Goal: Transaction & Acquisition: Purchase product/service

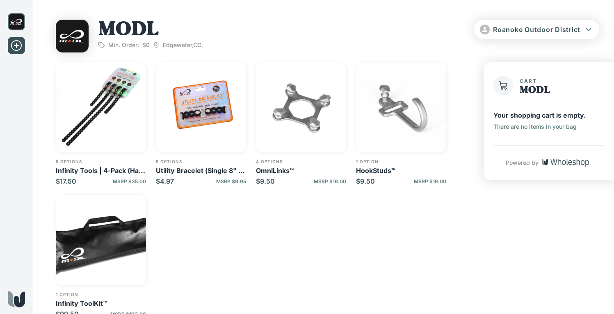
click at [104, 92] on img "button" at bounding box center [101, 107] width 90 height 90
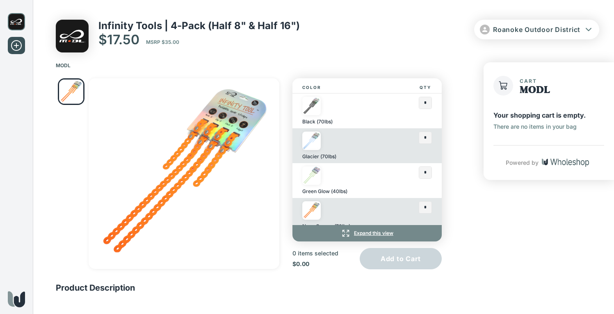
click at [331, 117] on div "Black (70lbs)" at bounding box center [342, 111] width 80 height 28
drag, startPoint x: 400, startPoint y: 103, endPoint x: 378, endPoint y: 109, distance: 23.2
click at [400, 103] on div at bounding box center [401, 111] width 30 height 28
click at [320, 108] on img at bounding box center [311, 106] width 18 height 18
click at [308, 105] on img at bounding box center [311, 106] width 18 height 18
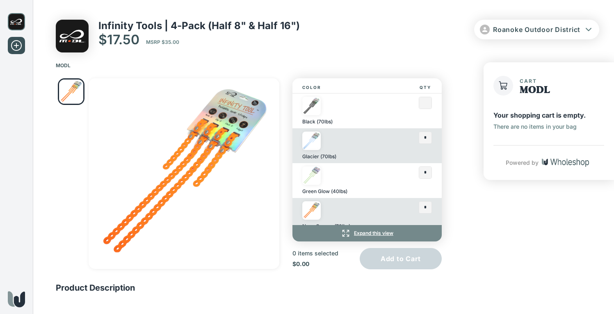
click at [419, 107] on input "text" at bounding box center [425, 102] width 12 height 11
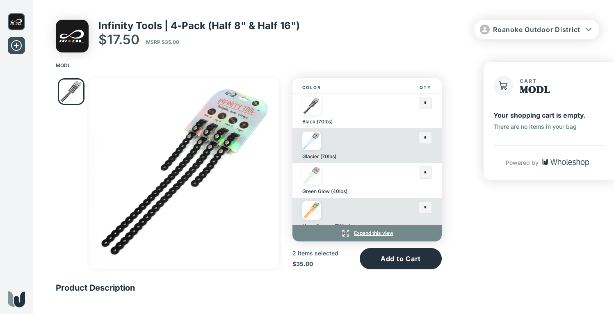
type input "*"
click at [403, 150] on div at bounding box center [401, 146] width 30 height 28
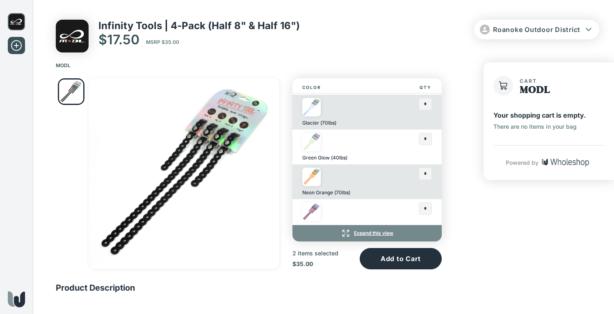
scroll to position [37, 0]
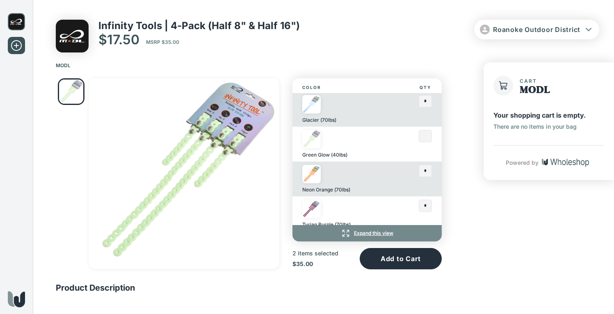
click at [419, 139] on input "text" at bounding box center [425, 135] width 12 height 11
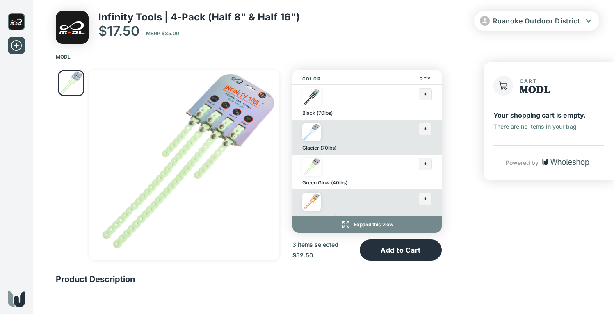
scroll to position [0, 0]
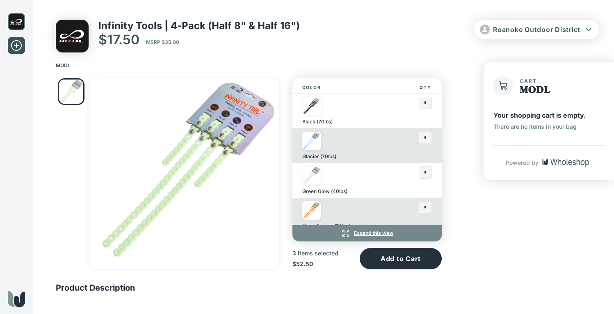
type input "*"
click at [419, 142] on input "text" at bounding box center [425, 137] width 12 height 11
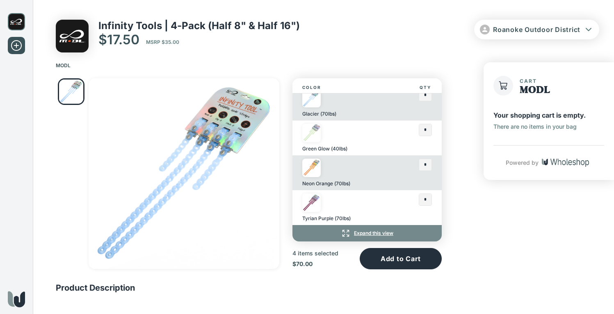
scroll to position [9, 0]
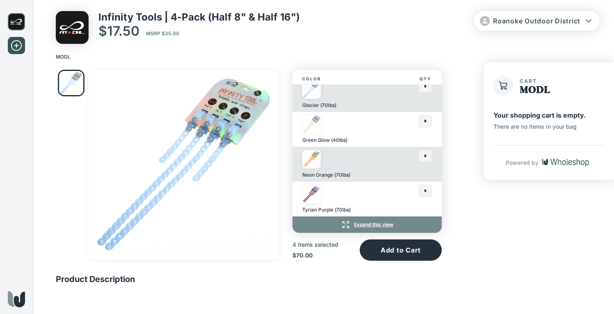
type input "*"
click at [470, 233] on div "Color Qty Black (70lbs) * Glacier (70lbs) * Green Glow (40lbs) * Neon Orange (7…" at bounding box center [323, 182] width 581 height 238
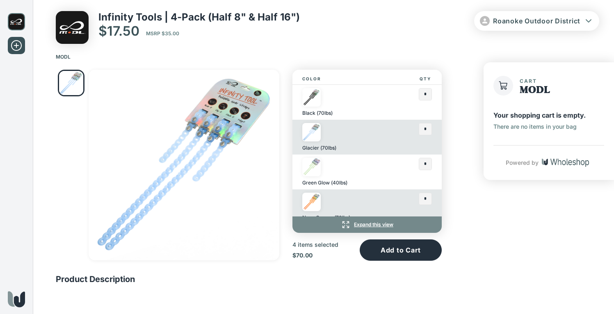
scroll to position [0, 0]
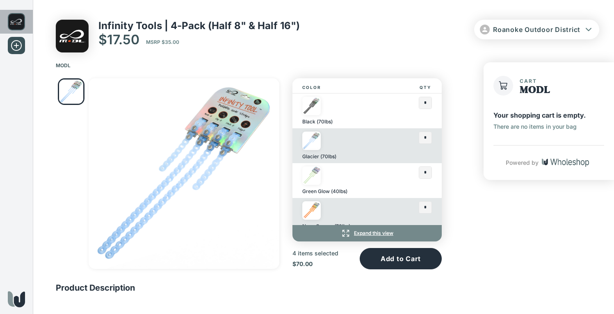
click at [17, 19] on img at bounding box center [16, 21] width 17 height 17
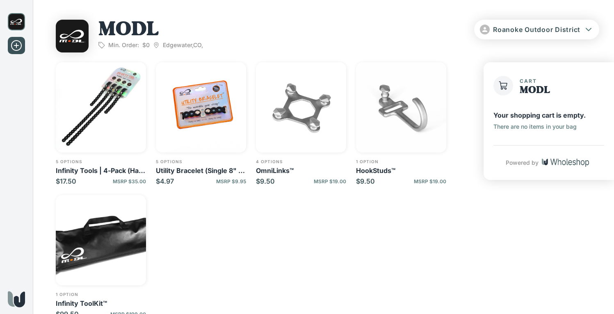
scroll to position [48, 0]
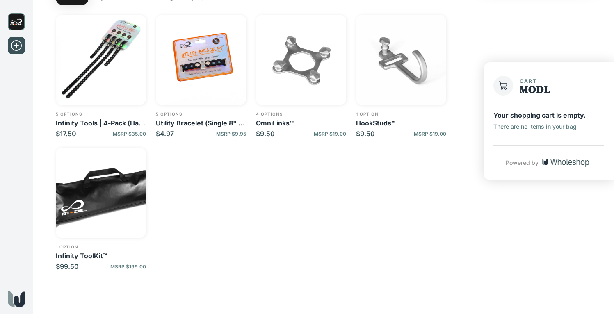
click at [152, 180] on div "5 options Infinity Tools | 4-Pack (Half 8" & Half 16") $17.50 MSRP $35.00 5 opt…" at bounding box center [262, 143] width 413 height 256
click at [132, 181] on img "button" at bounding box center [101, 193] width 90 height 90
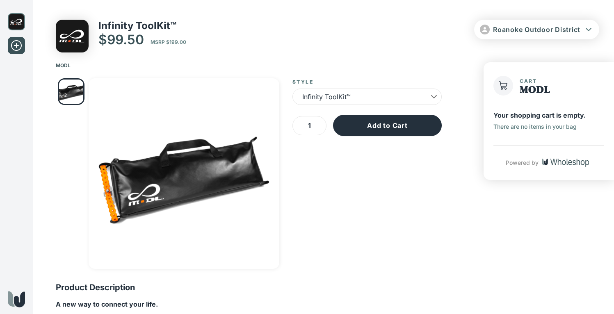
click at [79, 96] on img "Go to Slide 1" at bounding box center [71, 92] width 24 height 24
click at [181, 170] on img "Go to Slide 1" at bounding box center [184, 173] width 191 height 191
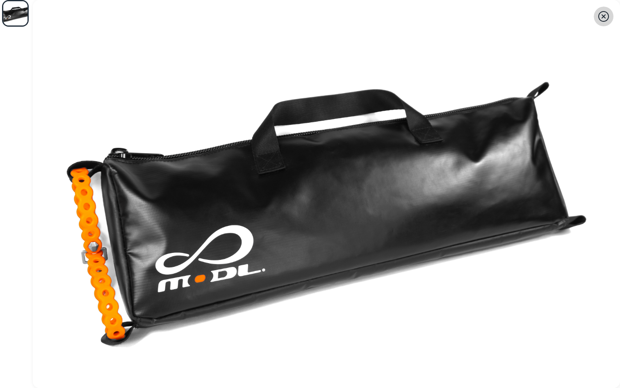
click at [605, 13] on icon "button" at bounding box center [603, 16] width 13 height 13
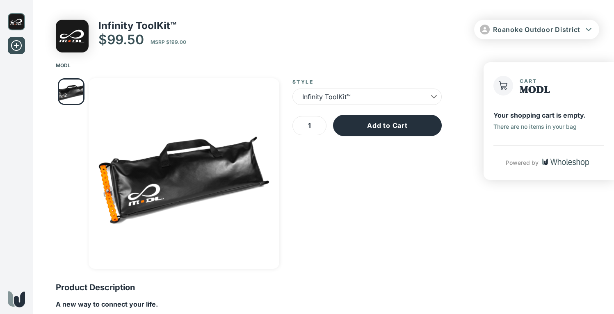
click at [16, 25] on img at bounding box center [16, 21] width 17 height 17
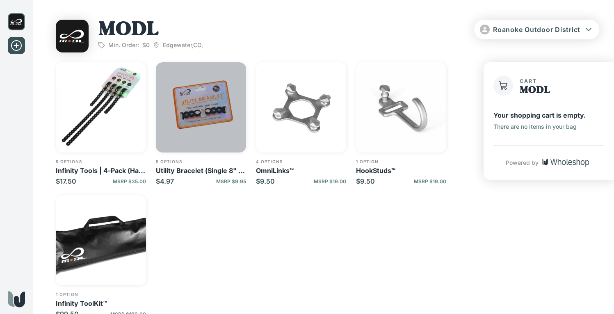
click at [208, 113] on img "button" at bounding box center [201, 107] width 90 height 90
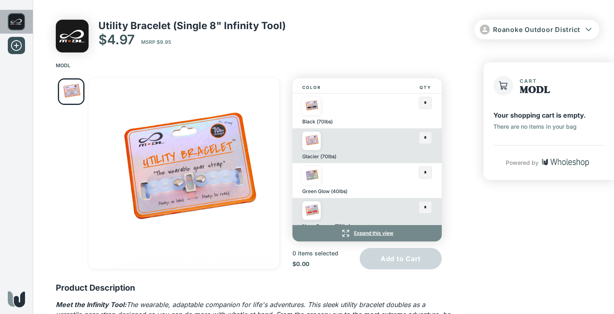
click at [22, 18] on img at bounding box center [16, 21] width 17 height 17
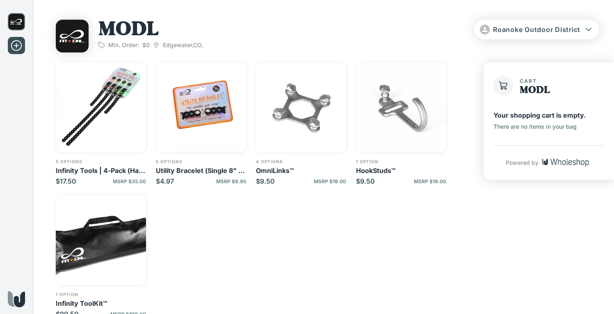
click at [18, 48] on icon at bounding box center [16, 45] width 13 height 13
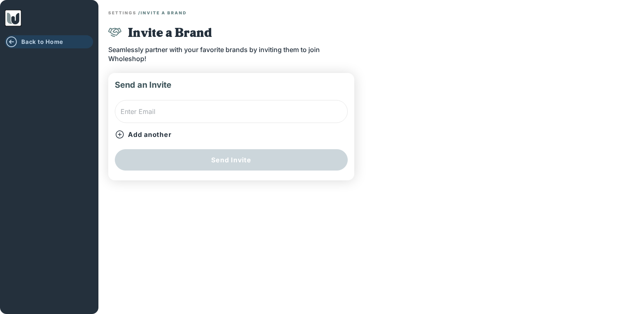
click at [13, 40] on icon "button" at bounding box center [11, 41] width 13 height 13
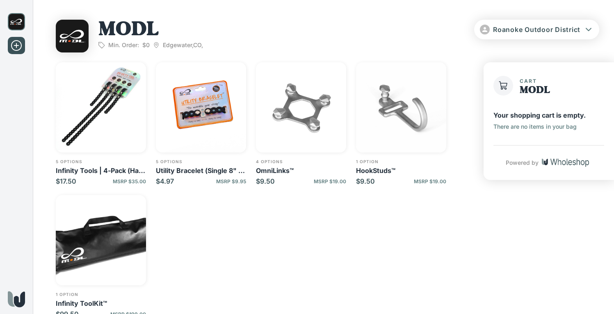
click at [111, 96] on img "button" at bounding box center [101, 107] width 90 height 90
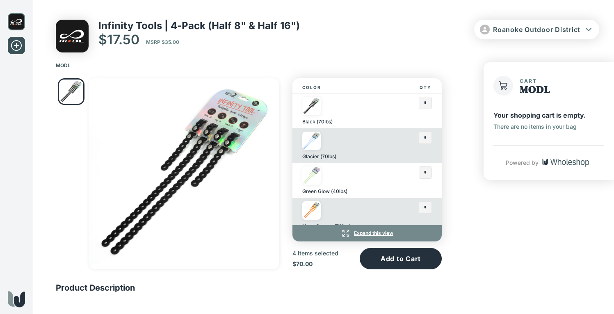
drag, startPoint x: 421, startPoint y: 106, endPoint x: 415, endPoint y: 107, distance: 6.2
click at [419, 107] on input "*" at bounding box center [425, 102] width 12 height 11
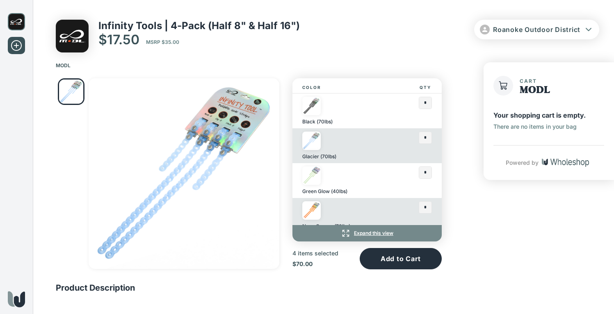
drag, startPoint x: 423, startPoint y: 142, endPoint x: 407, endPoint y: 143, distance: 16.0
click at [407, 143] on div "Glacier (70lbs) *" at bounding box center [367, 145] width 149 height 35
type input "*"
click at [453, 139] on div "Color Qty Black (70lbs) * Glacier (70lbs) * Green Glow (40lbs) * Neon Orange (7…" at bounding box center [249, 191] width 432 height 238
click at [421, 252] on button "Add to Cart" at bounding box center [401, 258] width 82 height 21
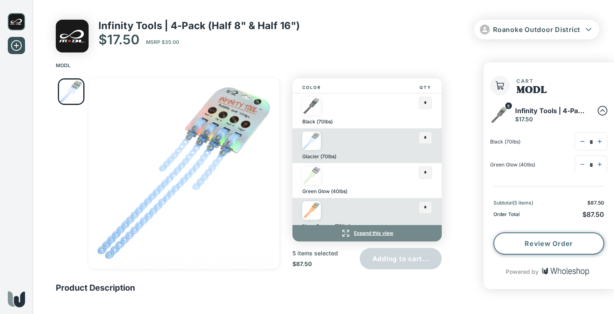
type input "*"
click at [567, 249] on button "Review Order" at bounding box center [549, 244] width 111 height 22
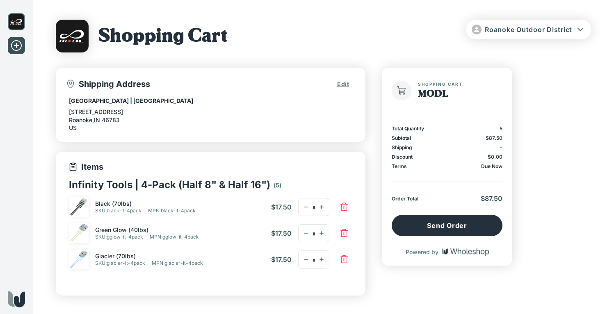
scroll to position [20, 0]
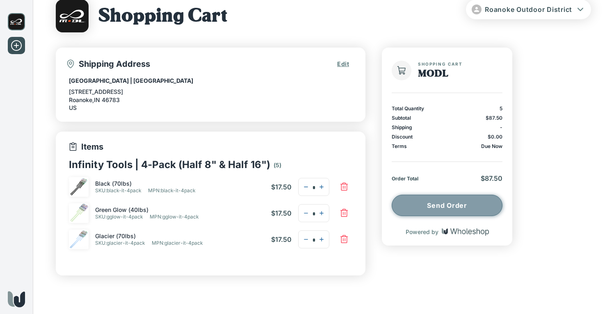
click at [455, 211] on button "Send Order" at bounding box center [447, 205] width 111 height 21
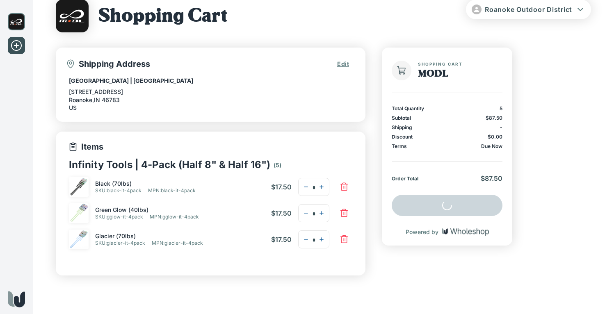
scroll to position [0, 0]
